Goal: Task Accomplishment & Management: Use online tool/utility

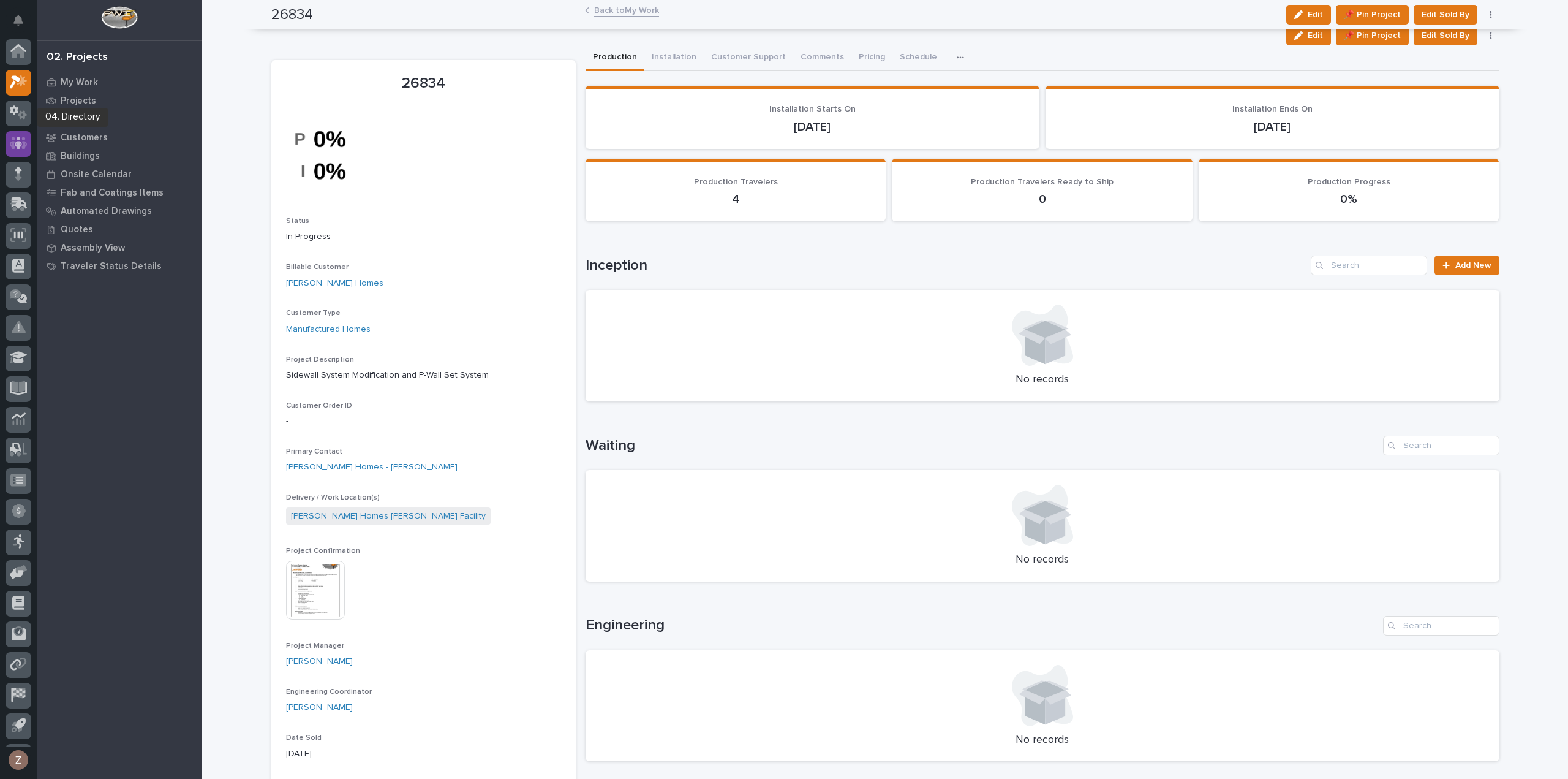
scroll to position [27, 0]
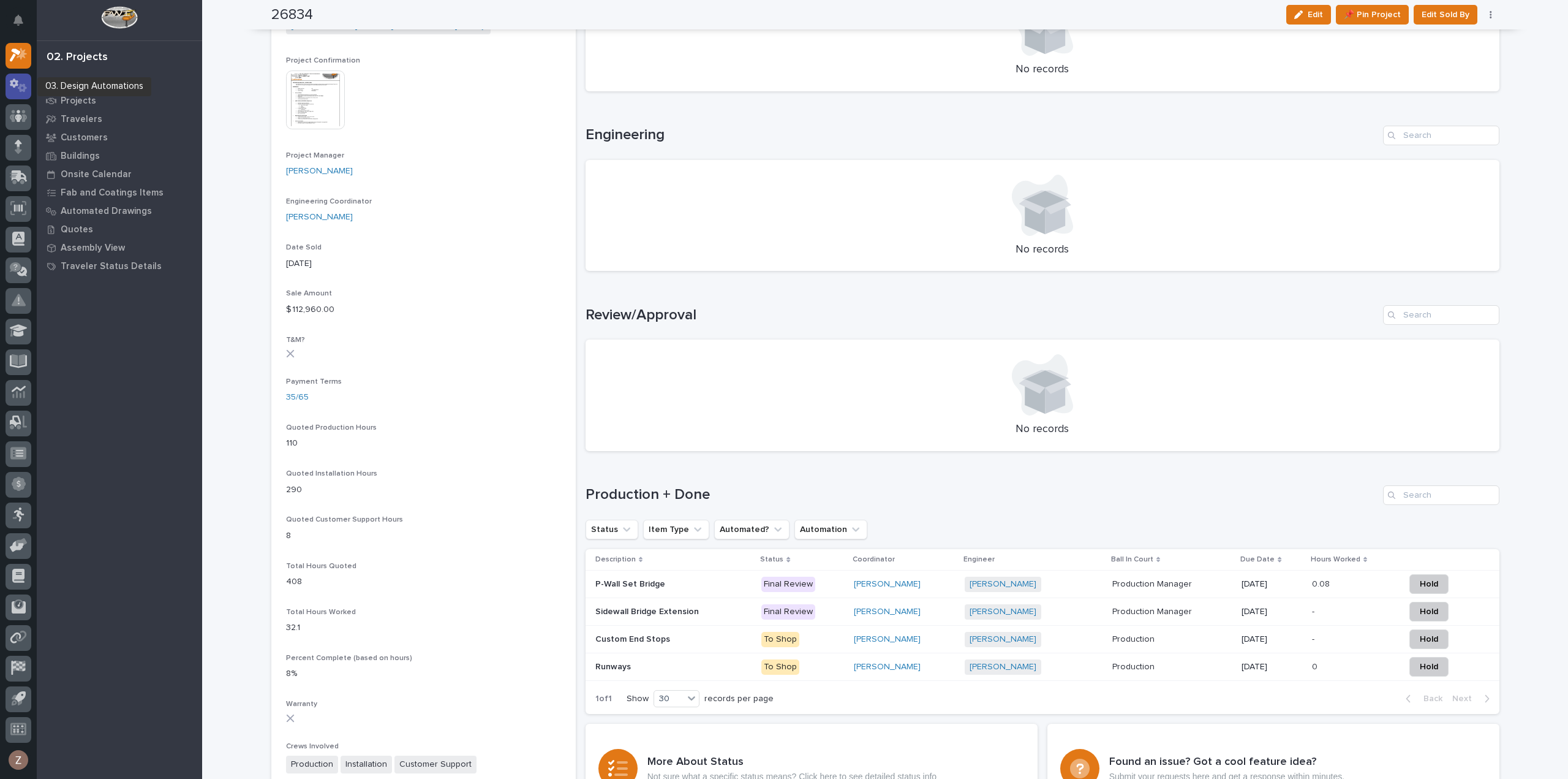
click at [15, 82] on icon at bounding box center [14, 83] width 8 height 9
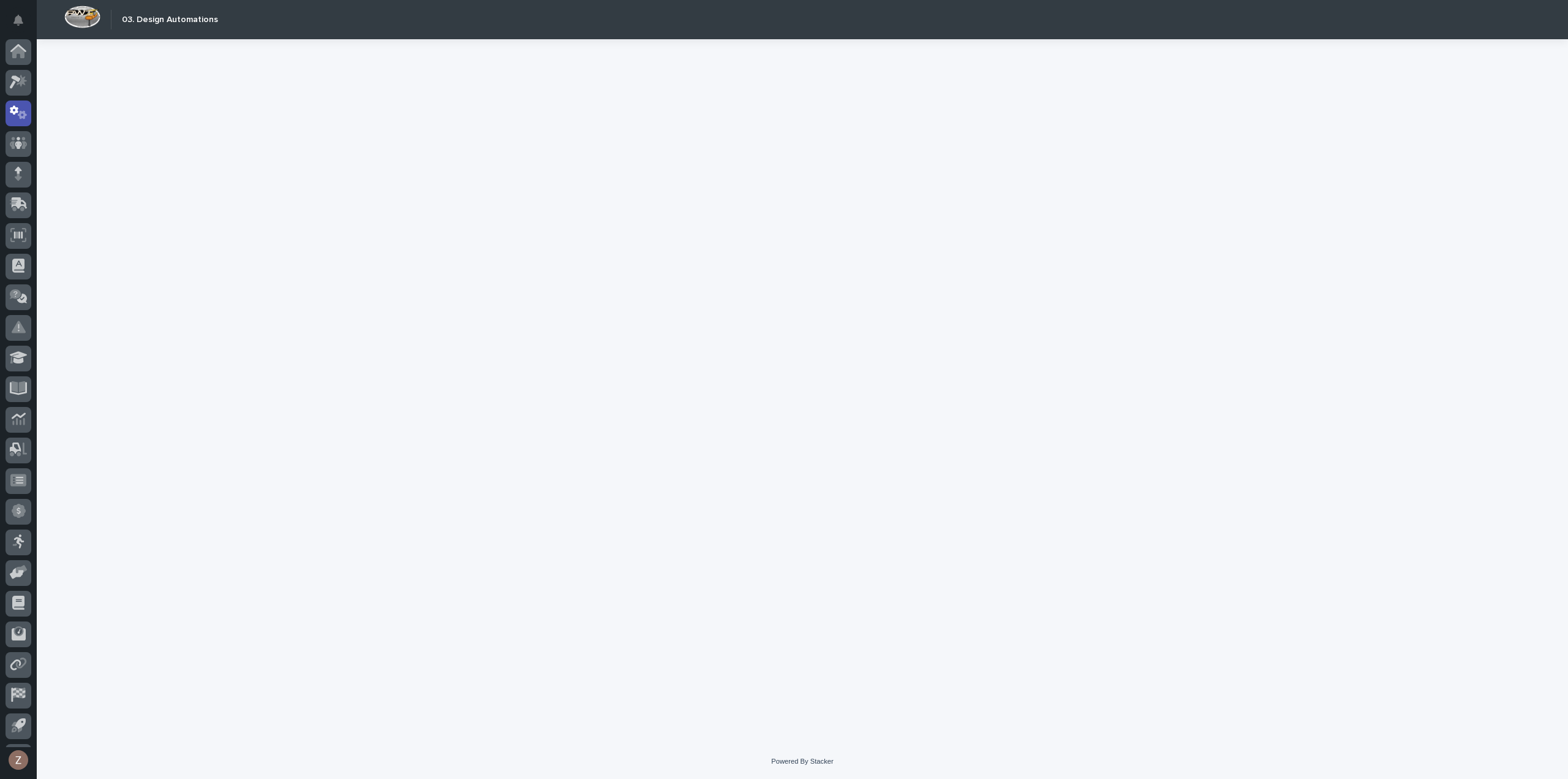
scroll to position [27, 0]
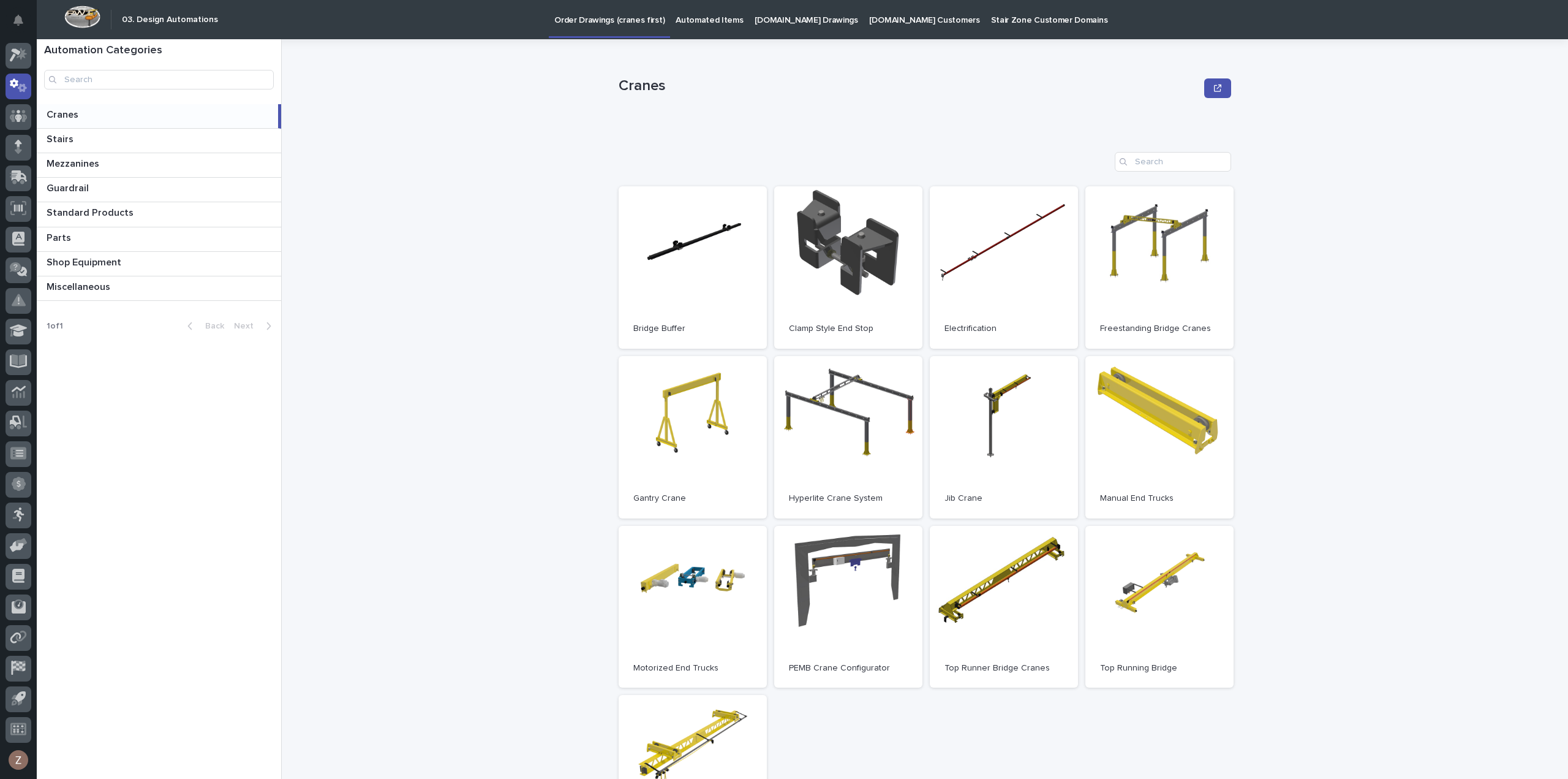
click at [706, 20] on p "Automated Items" at bounding box center [708, 13] width 68 height 26
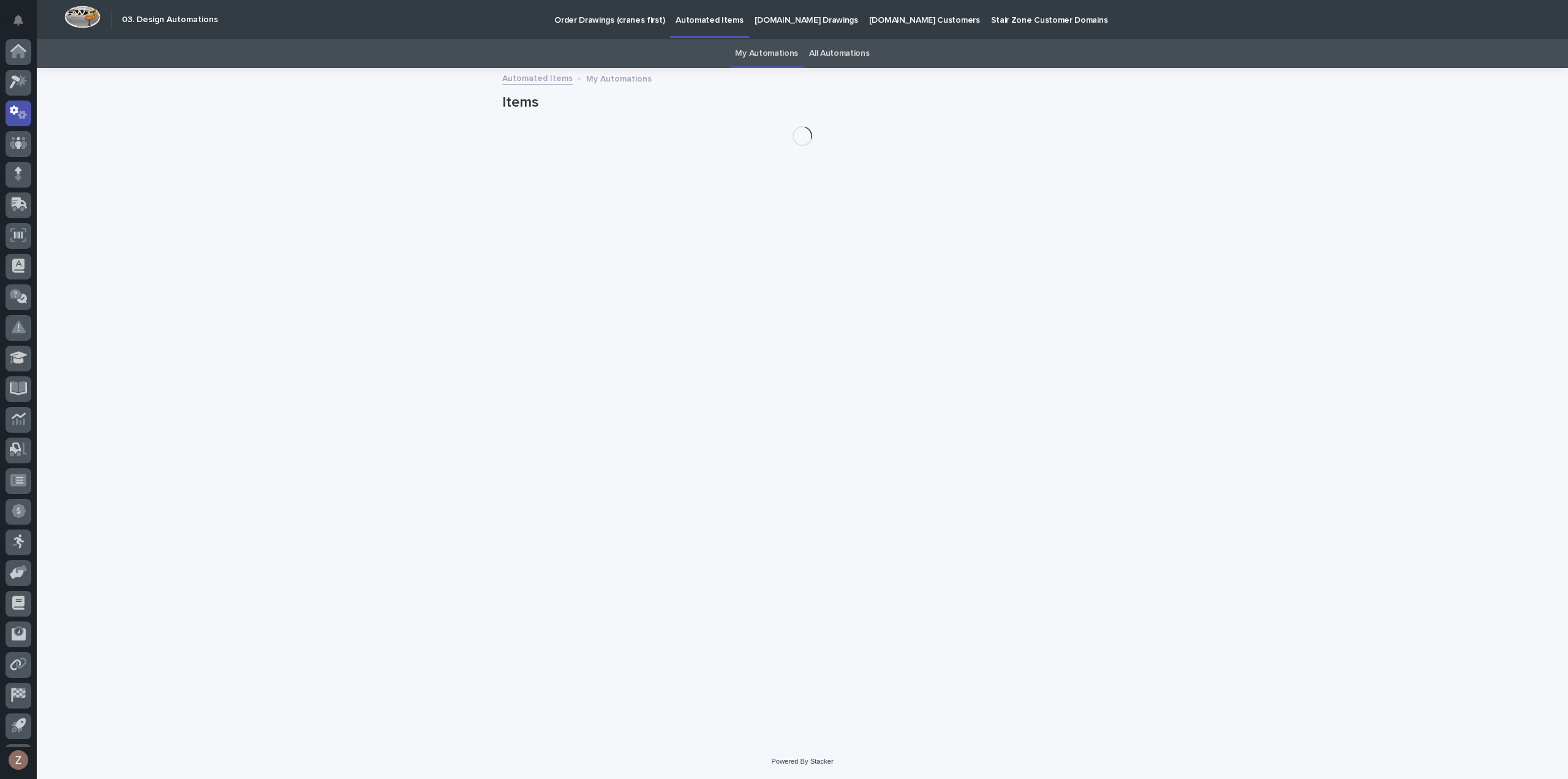
scroll to position [27, 0]
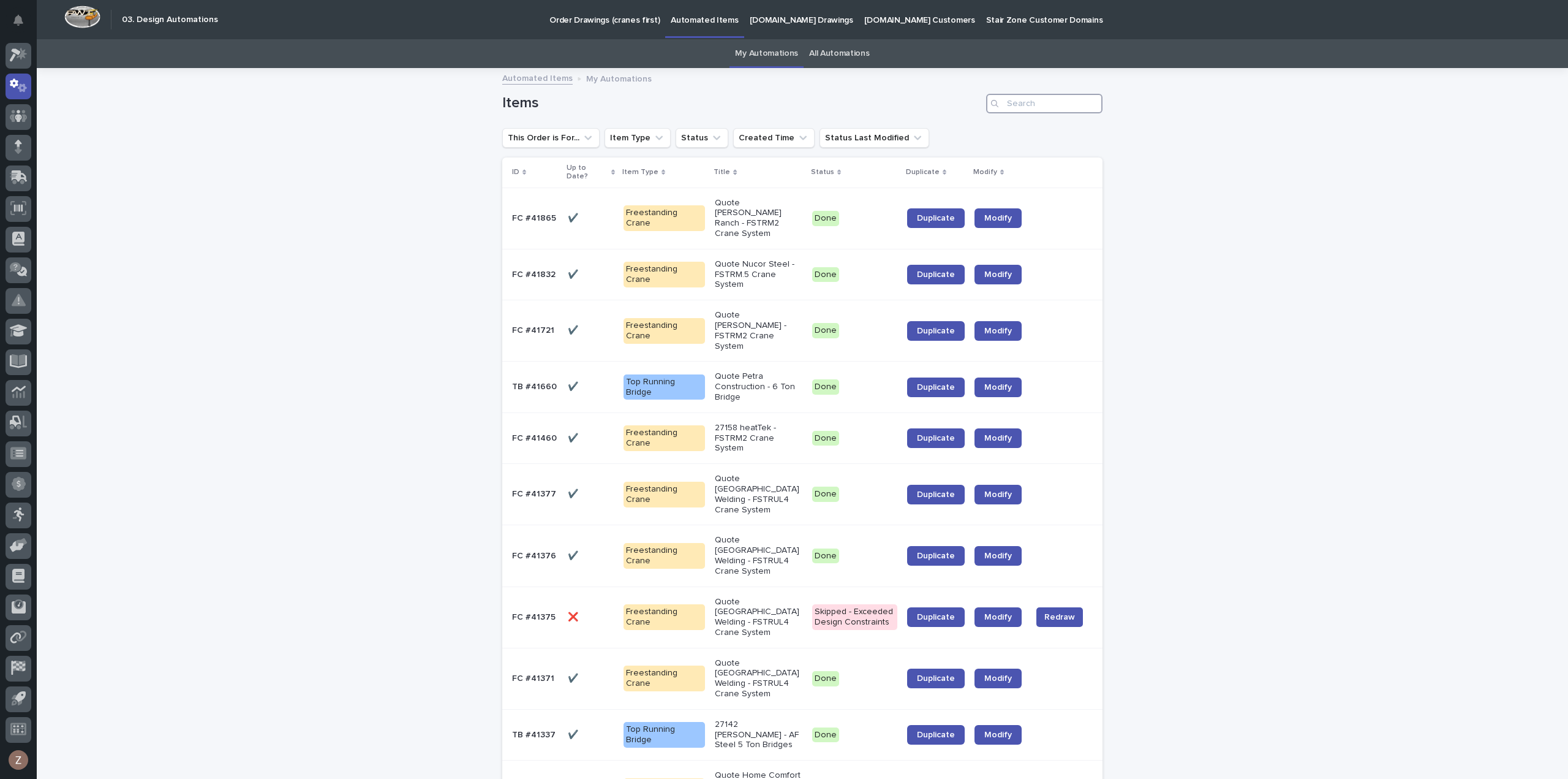
click at [1041, 104] on input "Search" at bounding box center [1043, 103] width 116 height 19
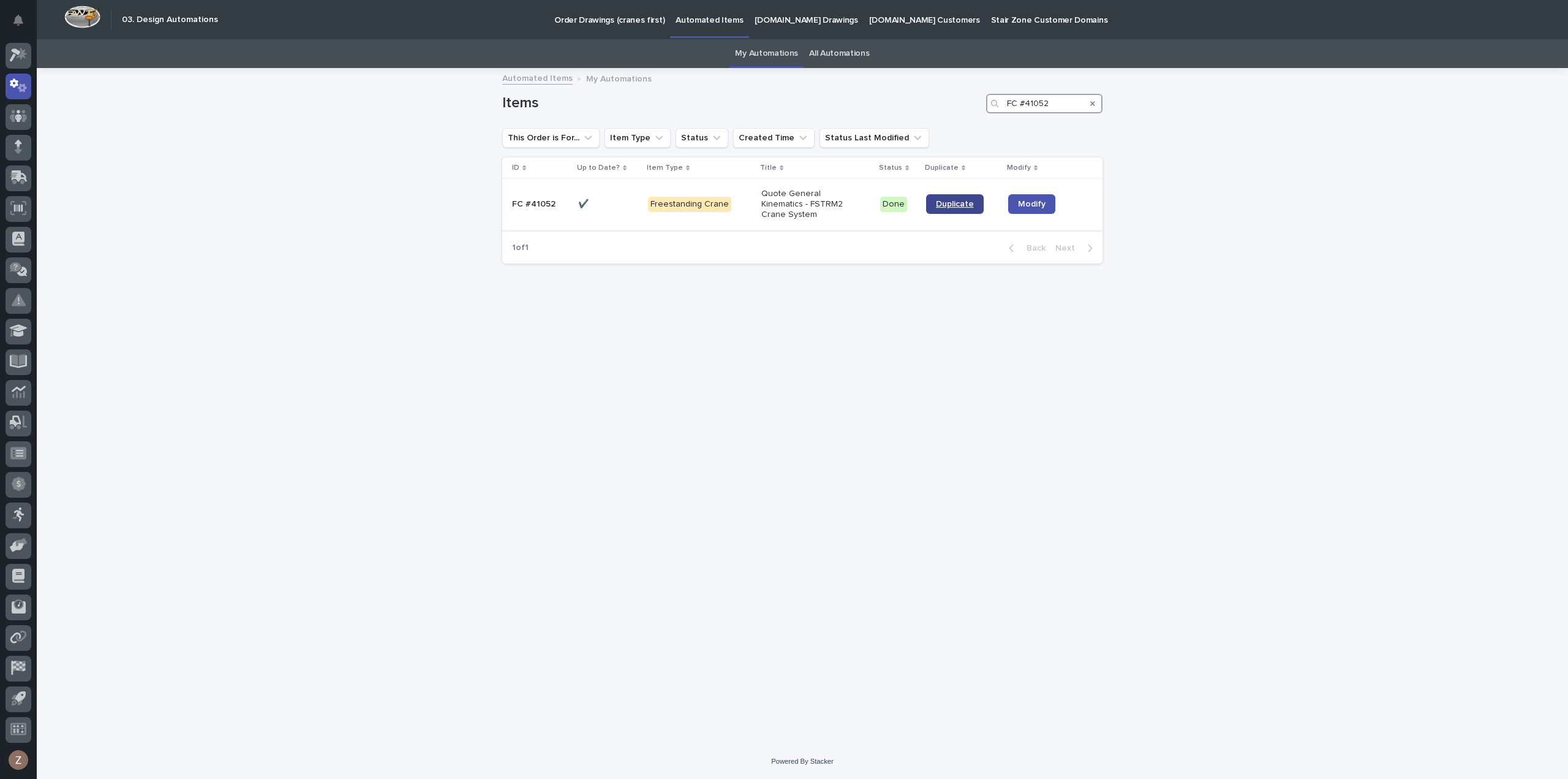
type input "FC #41052"
click at [949, 200] on span "Duplicate" at bounding box center [954, 204] width 38 height 8
